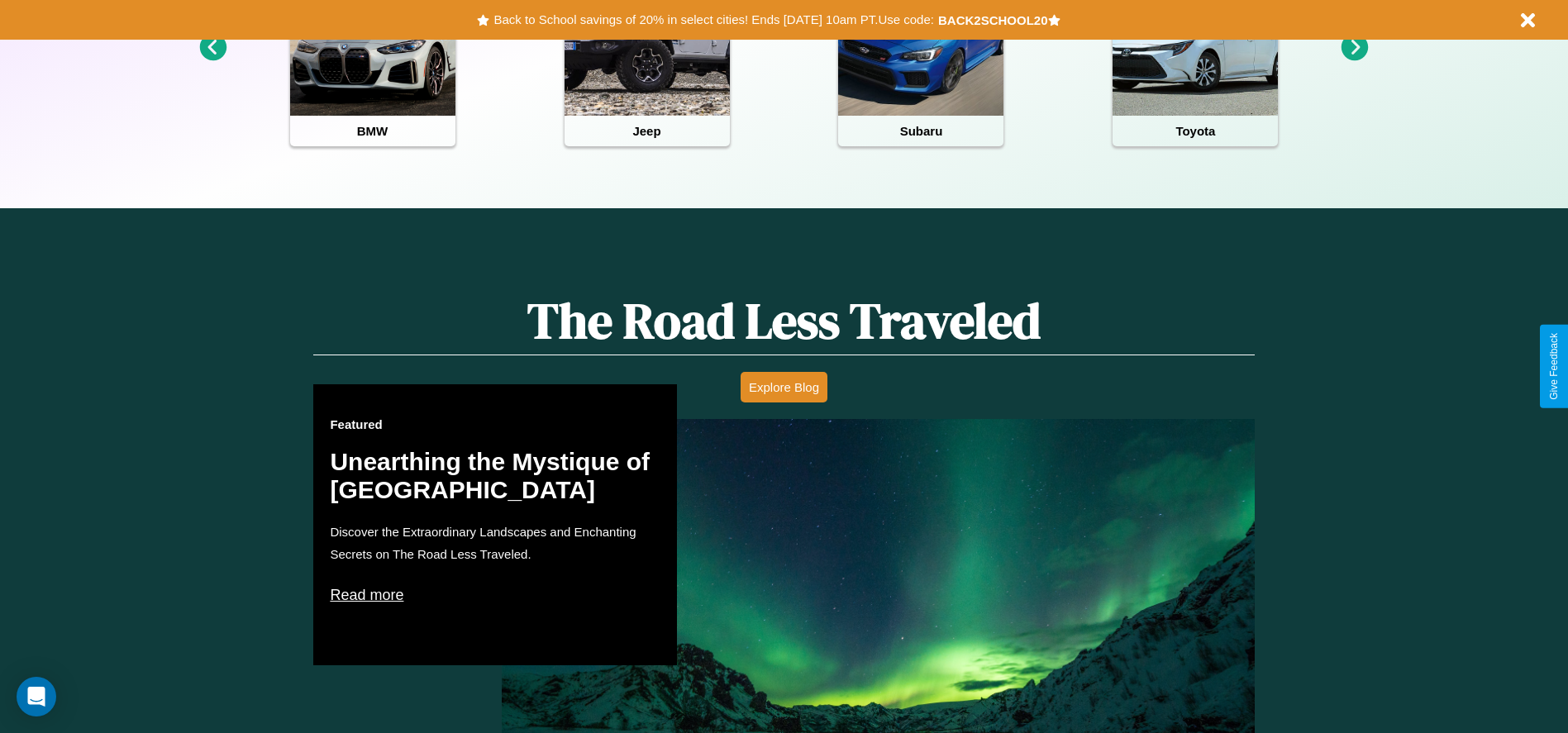
scroll to position [2369, 0]
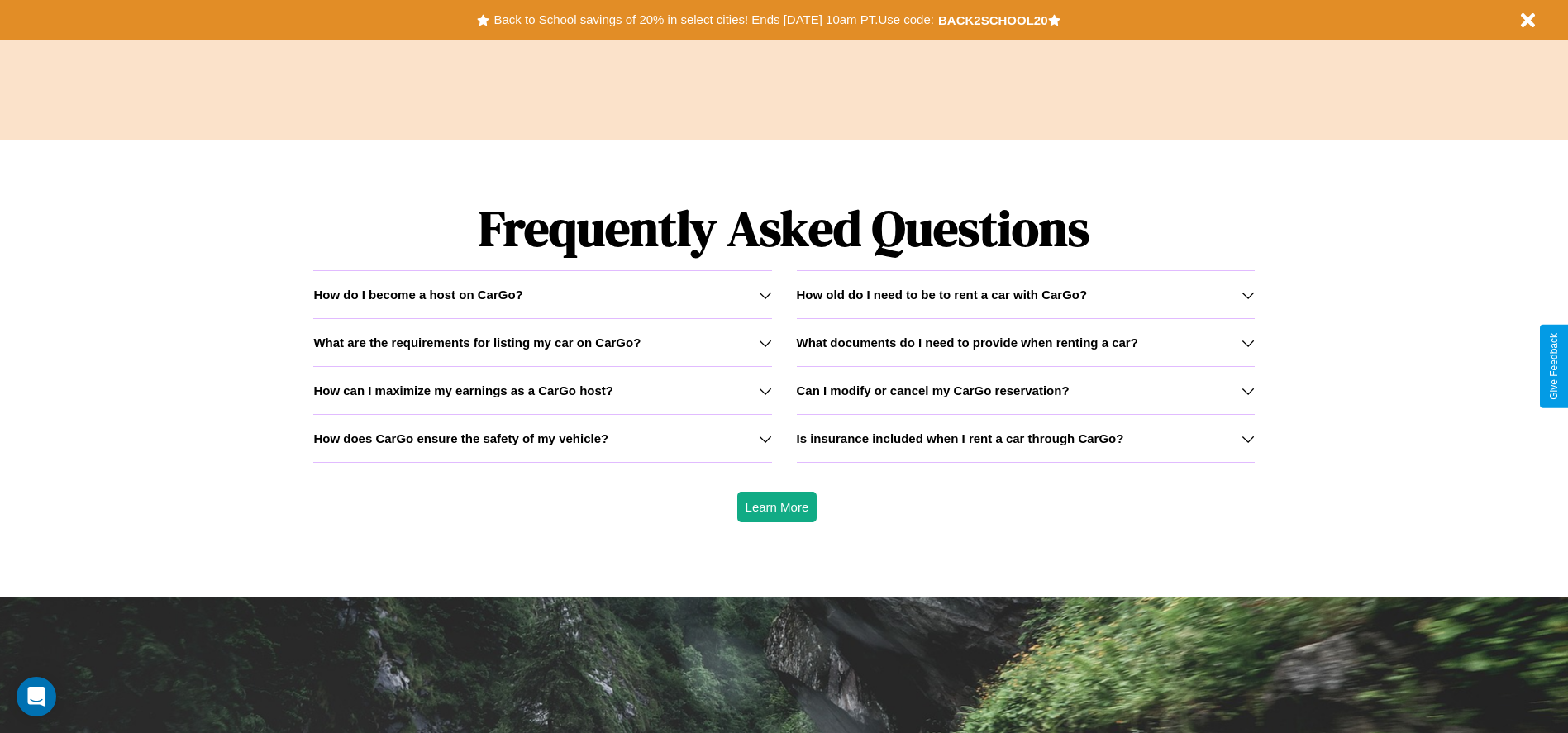
click at [1025, 438] on h3 "Is insurance included when I rent a car through CarGo?" at bounding box center [961, 438] width 327 height 14
click at [1025, 342] on h3 "What documents do I need to provide when renting a car?" at bounding box center [967, 343] width 341 height 14
click at [764, 438] on icon at bounding box center [764, 438] width 13 height 13
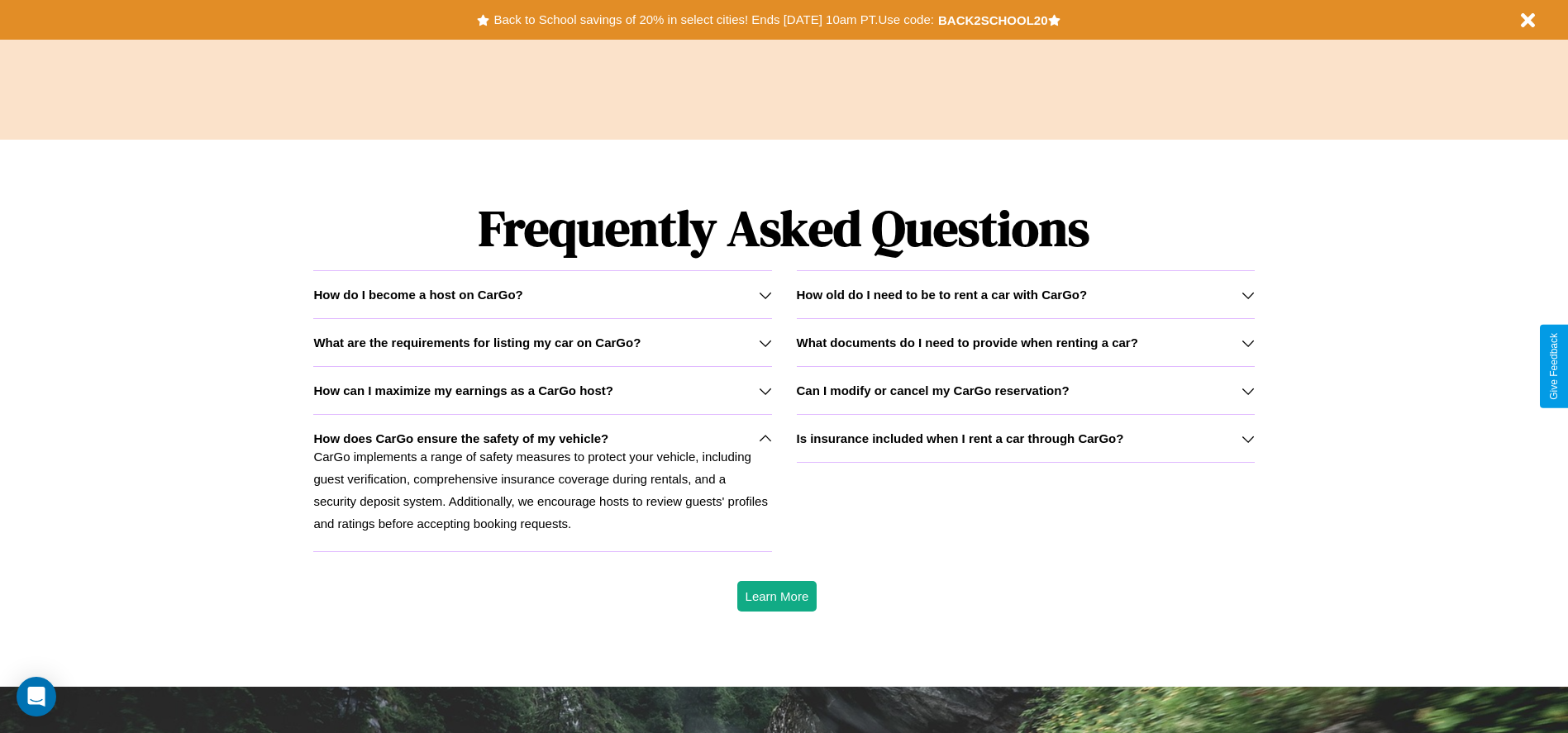
click at [764, 390] on icon at bounding box center [764, 390] width 13 height 13
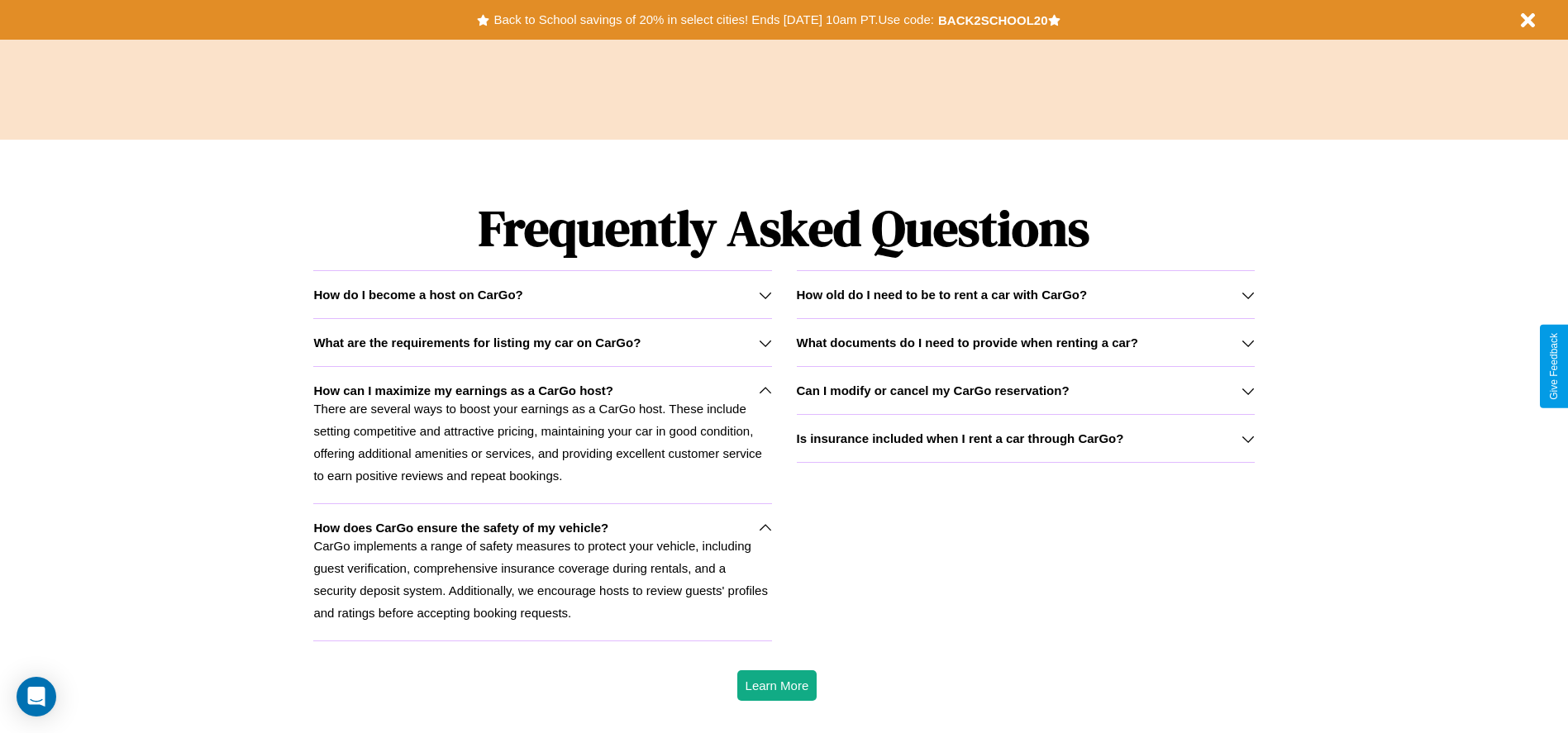
click at [1248, 342] on icon at bounding box center [1248, 343] width 13 height 13
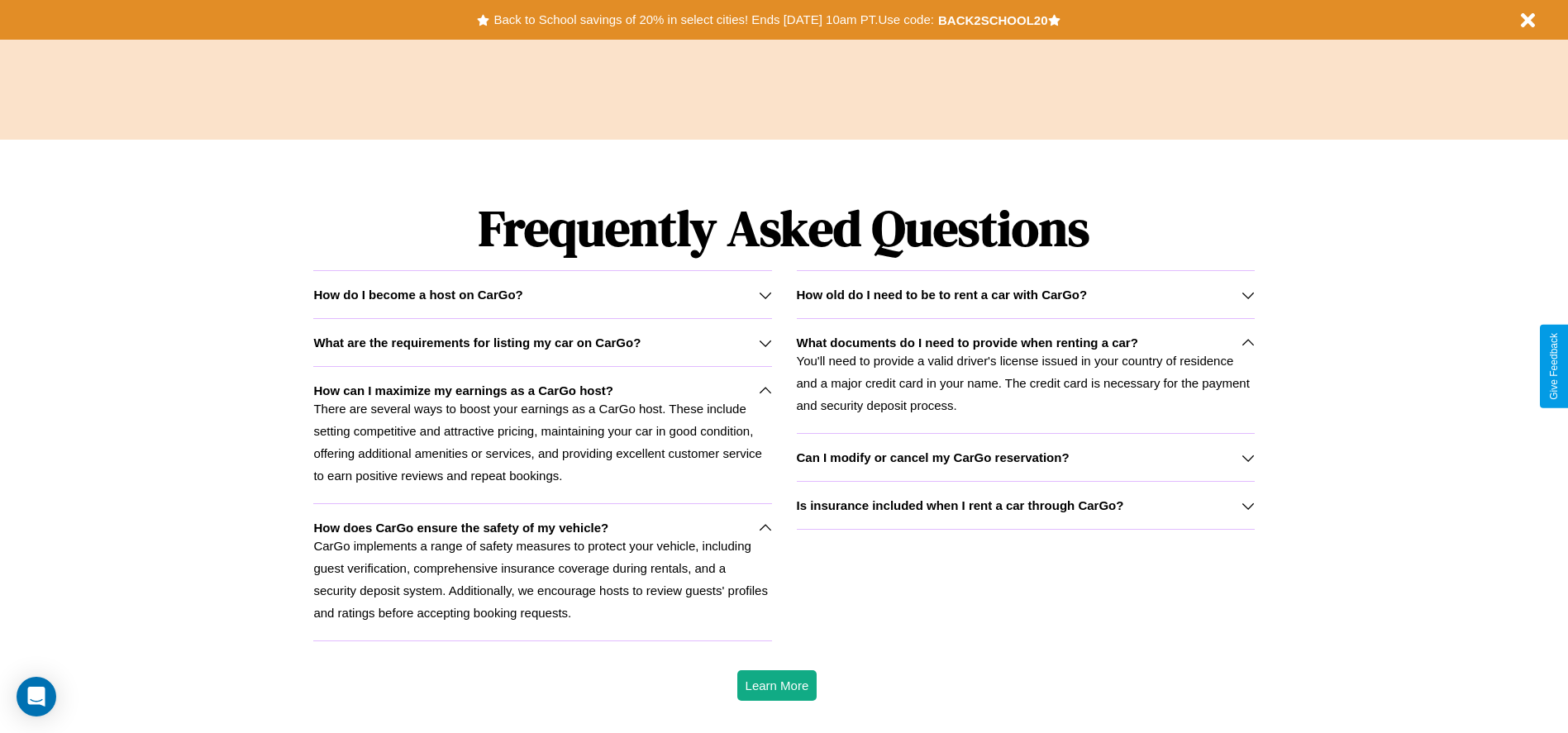
click at [542, 294] on div "How do I become a host on CarGo?" at bounding box center [542, 295] width 458 height 14
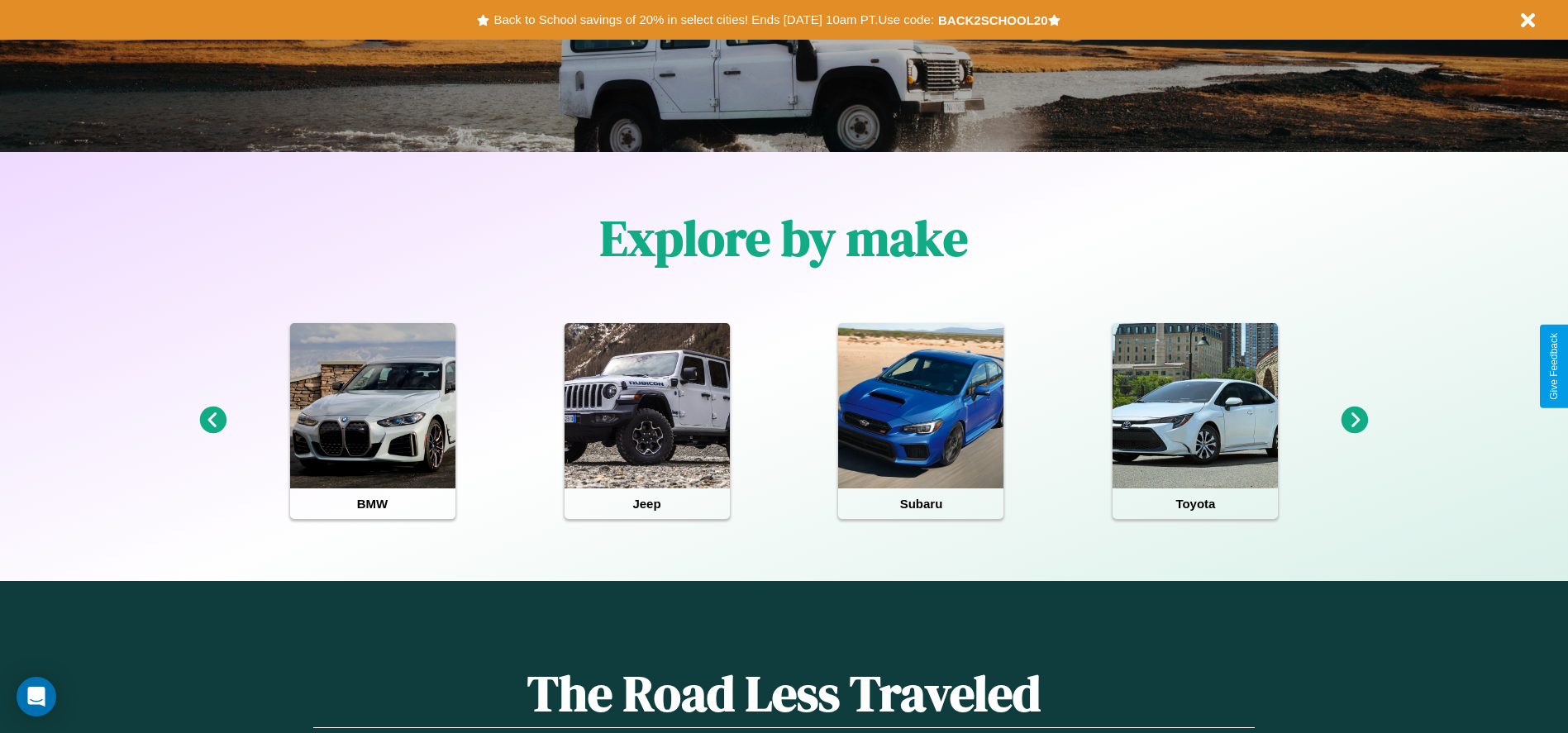
click at [212, 420] on icon at bounding box center [212, 420] width 27 height 27
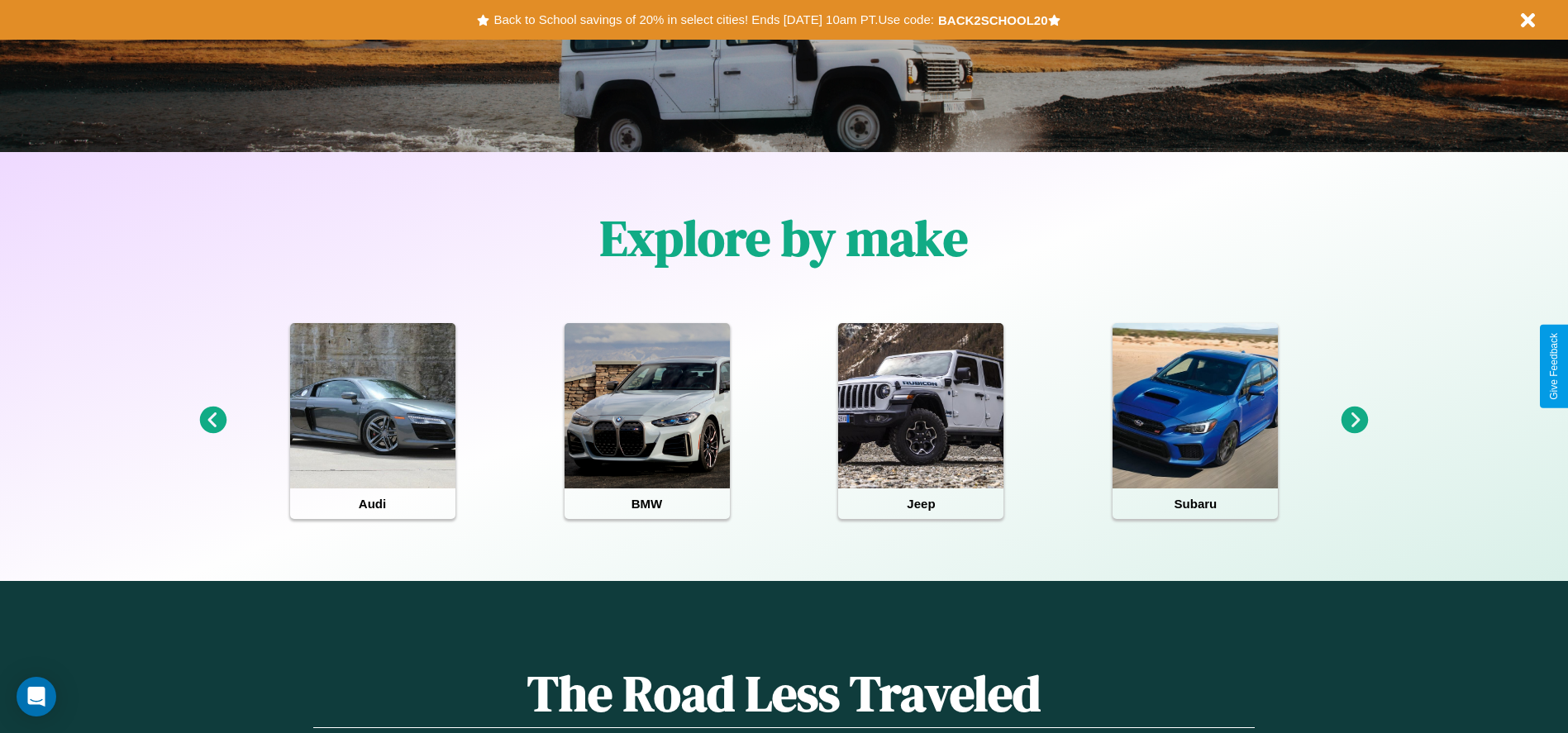
click at [212, 420] on icon at bounding box center [212, 420] width 27 height 27
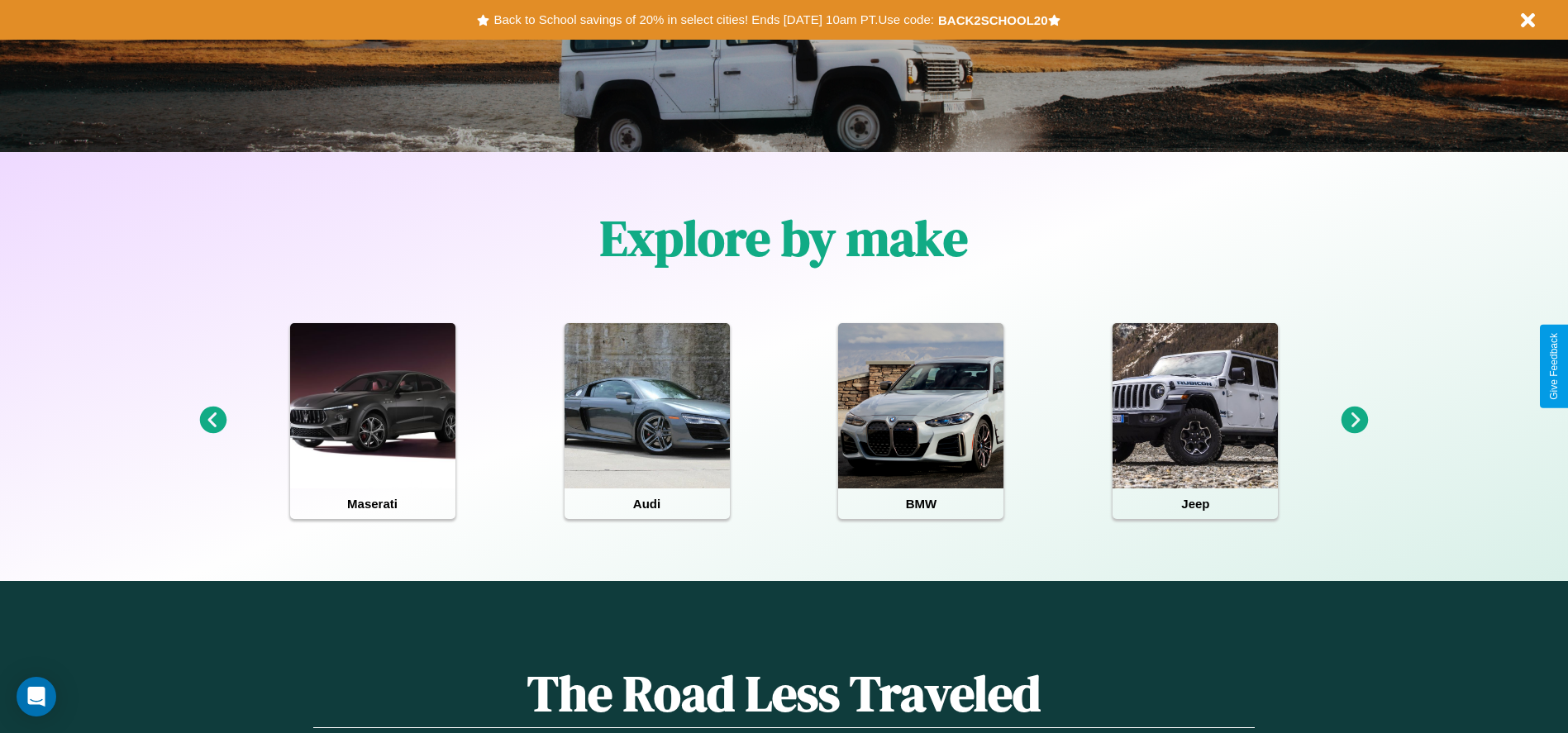
click at [1355, 420] on icon at bounding box center [1355, 420] width 27 height 27
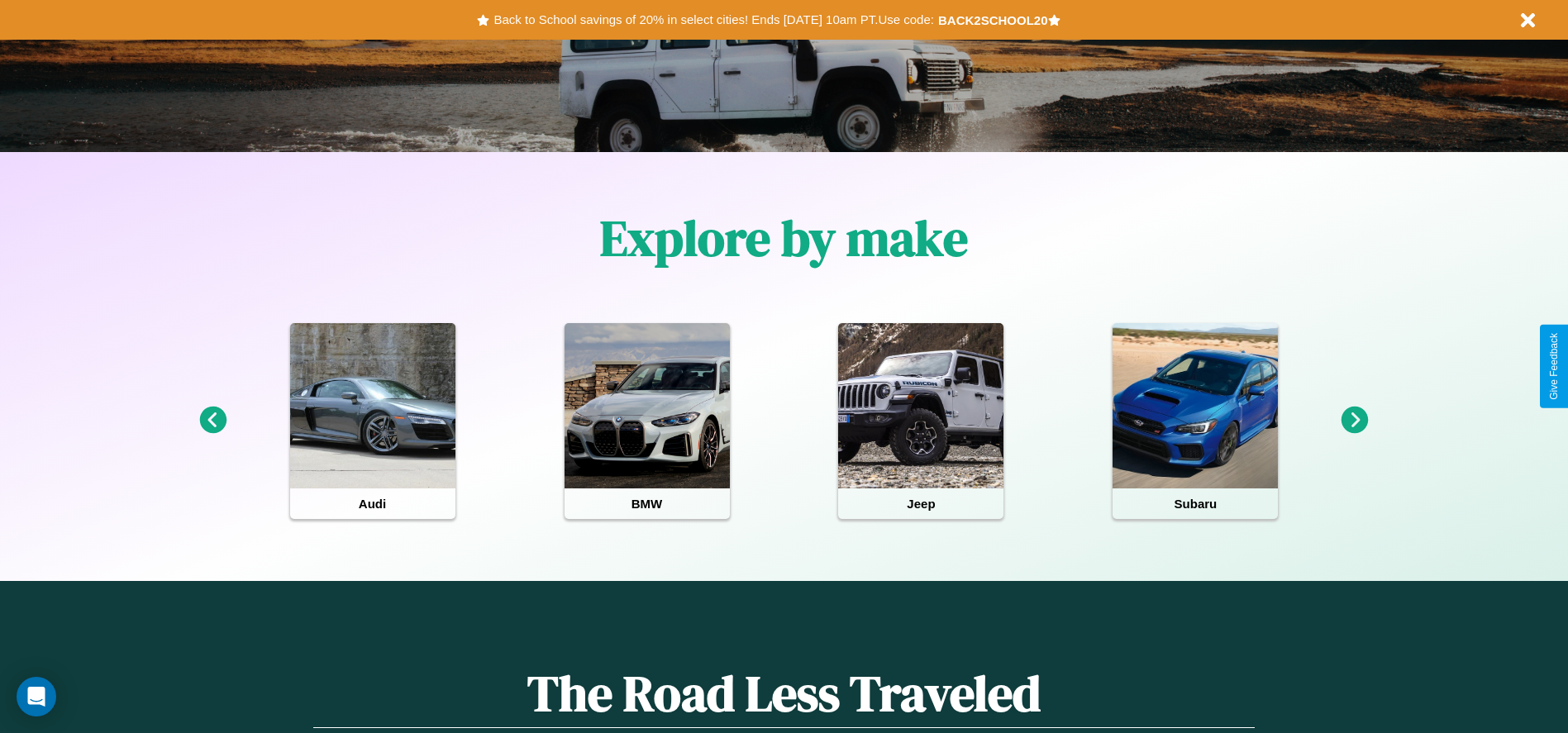
scroll to position [0, 0]
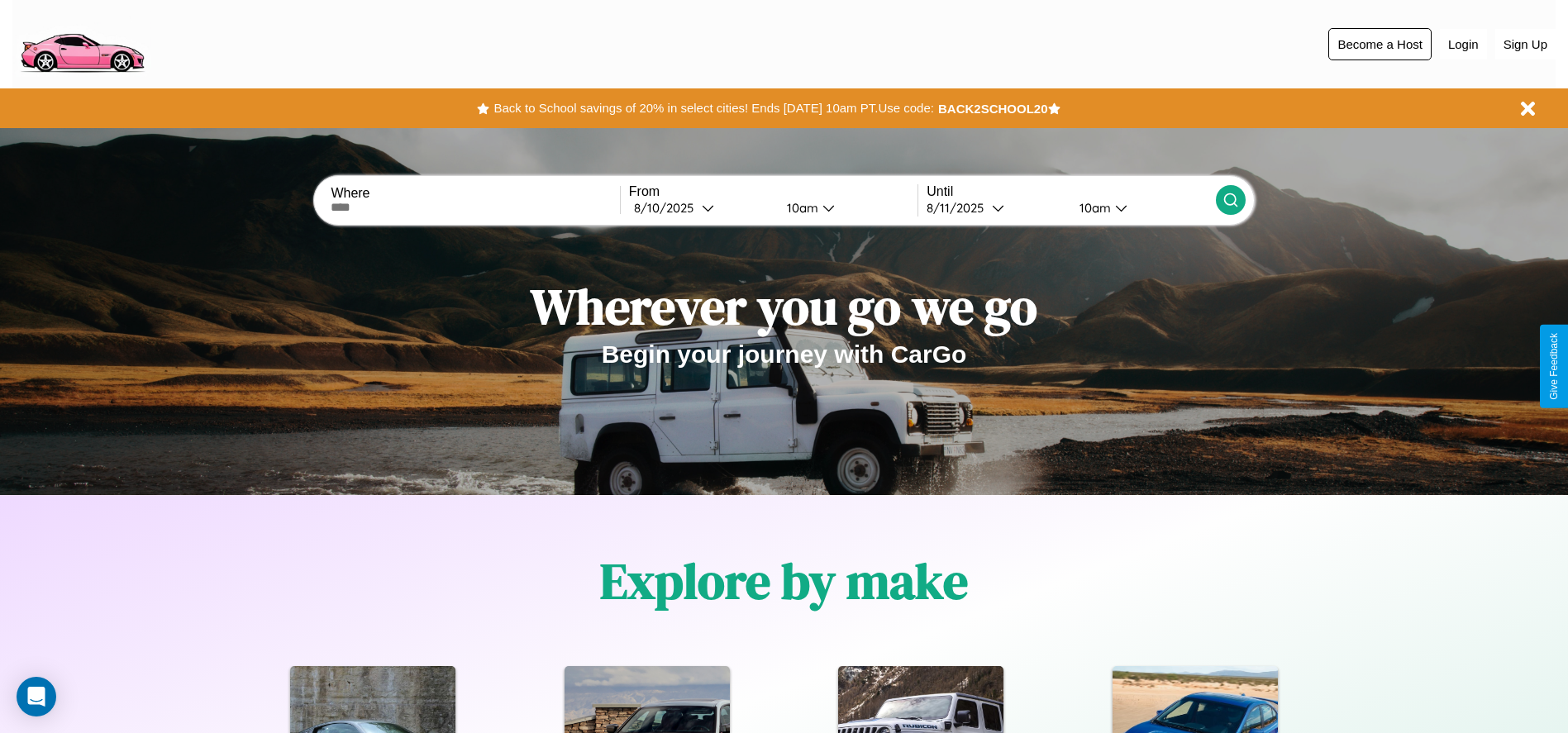
click at [1379, 44] on button "Become a Host" at bounding box center [1379, 45] width 104 height 33
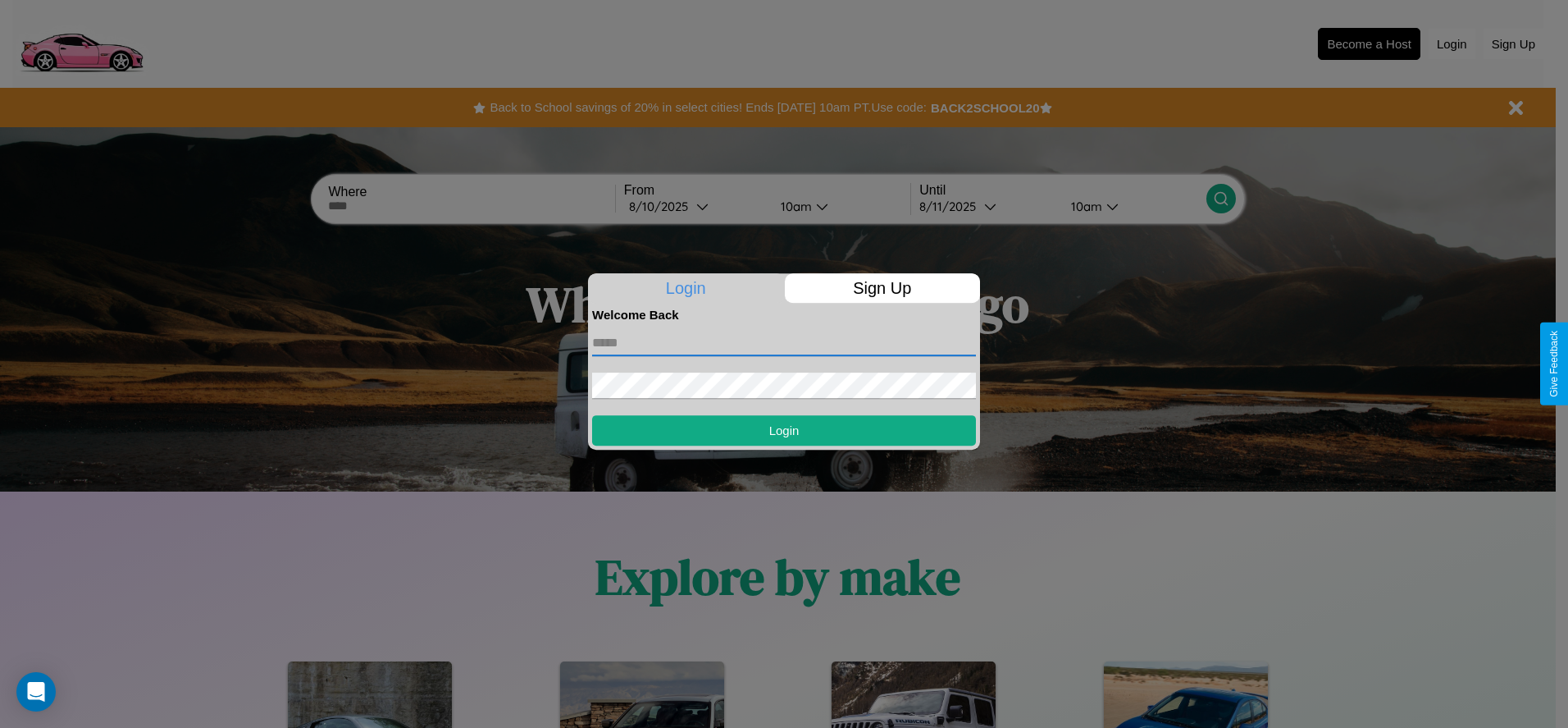
click at [784, 342] on input "text" at bounding box center [783, 343] width 383 height 26
type input "**********"
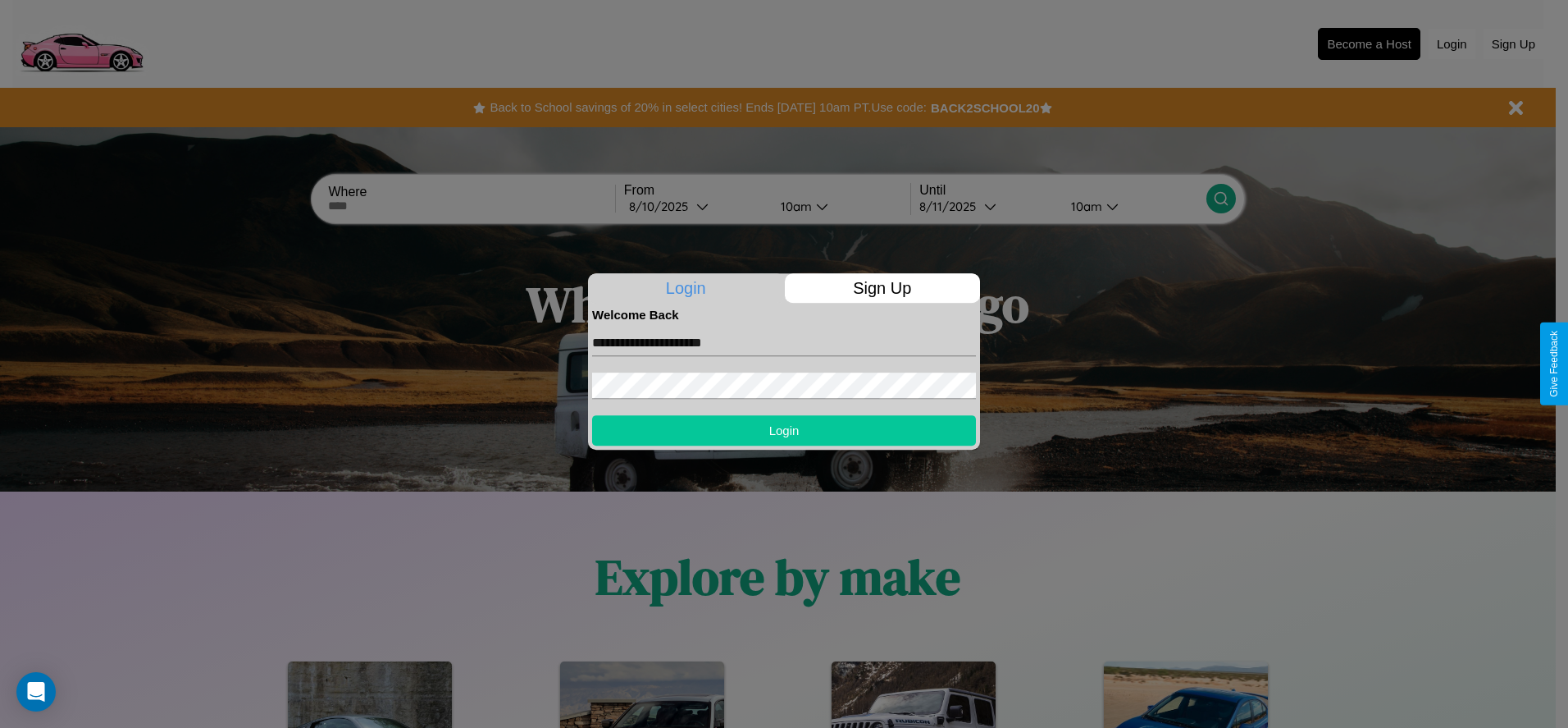
click at [784, 429] on button "Login" at bounding box center [783, 430] width 383 height 31
